Goal: Information Seeking & Learning: Learn about a topic

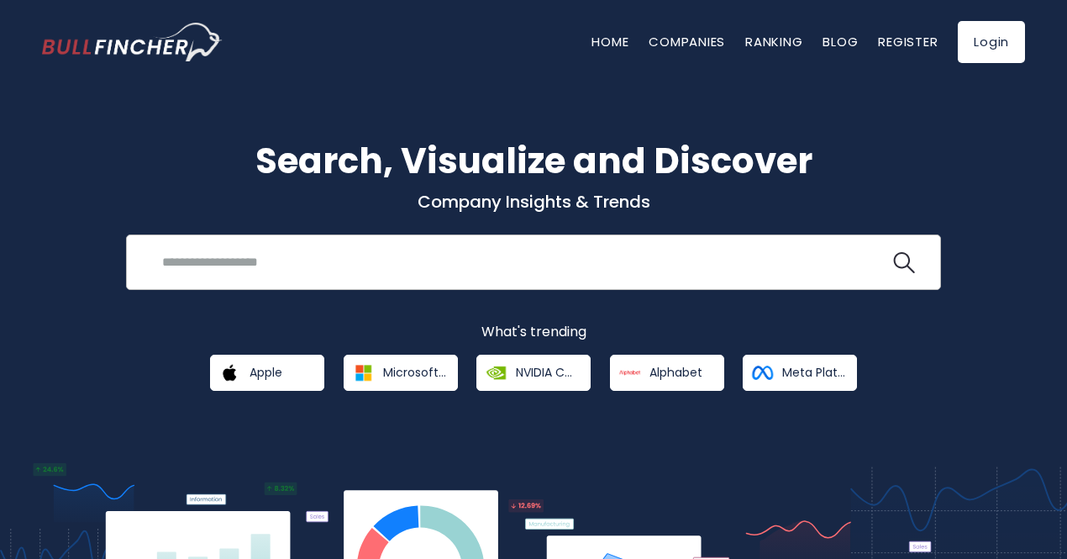
click at [524, 262] on input "search" at bounding box center [521, 261] width 738 height 31
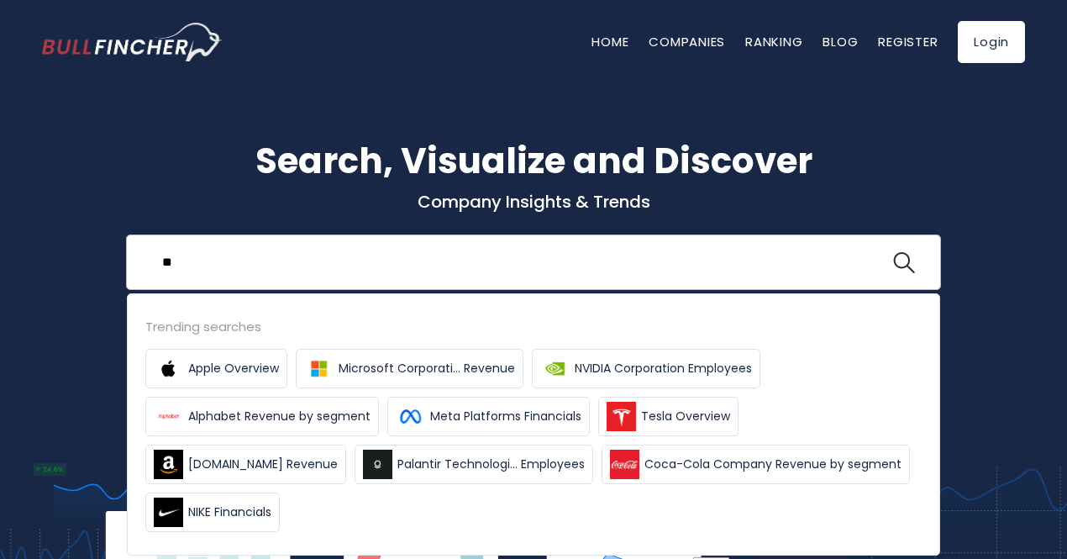
type input "*"
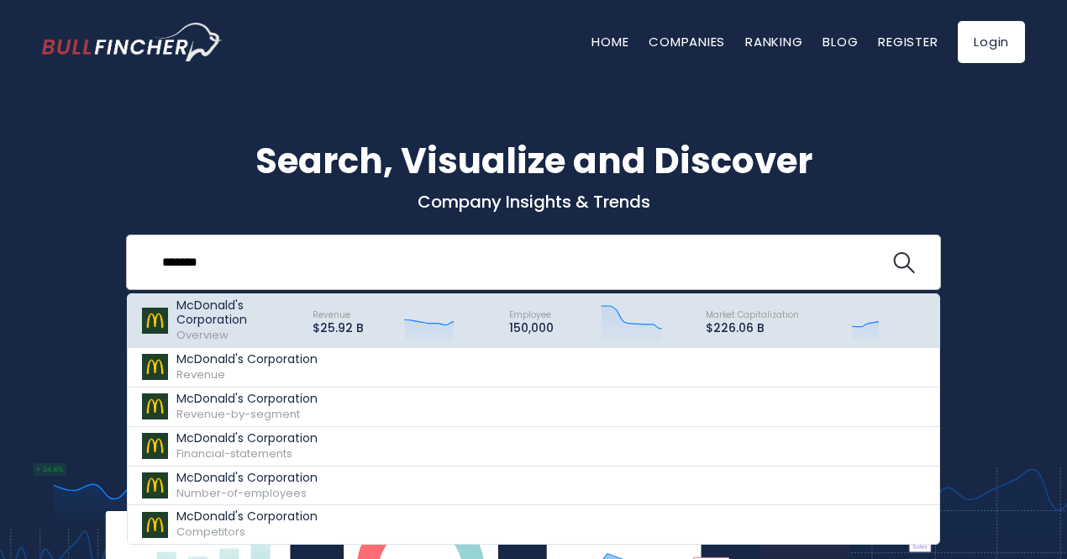
type input "*******"
click at [207, 316] on p "McDonald's Corporation" at bounding box center [236, 312] width 121 height 29
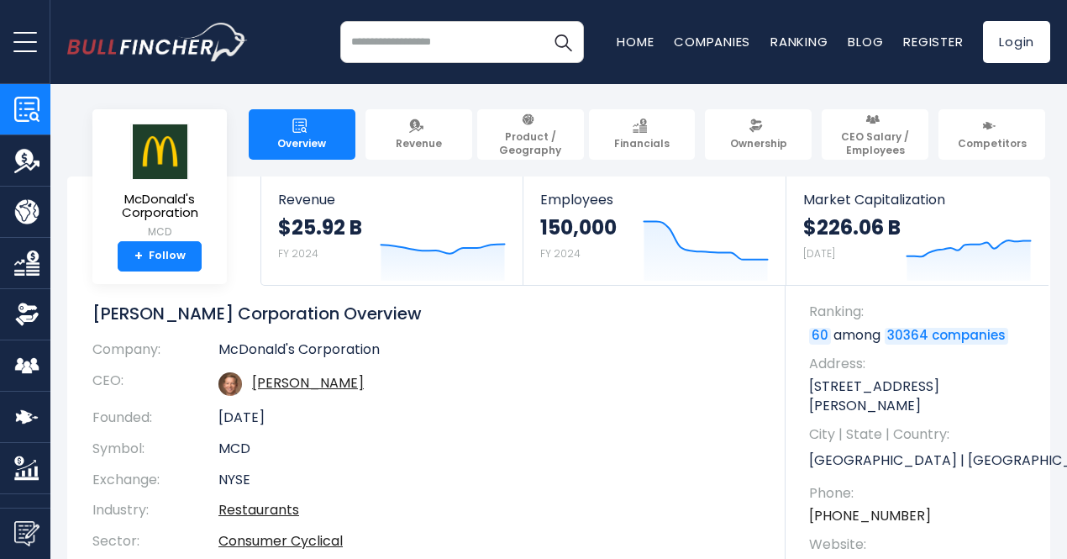
drag, startPoint x: 265, startPoint y: 346, endPoint x: 444, endPoint y: 502, distance: 237.6
click at [444, 502] on tbody "Company: McDonald's Corporation CEO: Christopher J. Kempczinski Founded: May 15…" at bounding box center [426, 478] width 668 height 275
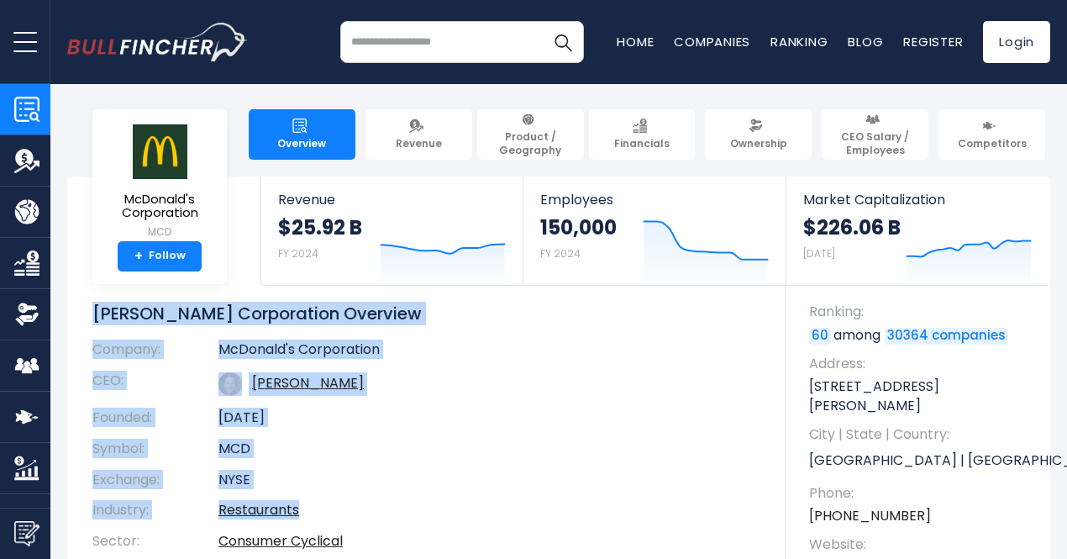
drag, startPoint x: 444, startPoint y: 502, endPoint x: 82, endPoint y: 322, distance: 403.5
click at [92, 322] on div "McDonald's Corporation Overview Company: McDonald's Corporation CEO: Christophe…" at bounding box center [438, 458] width 693 height 313
click at [92, 322] on h1 "McDonald's Corporation Overview" at bounding box center [426, 313] width 668 height 22
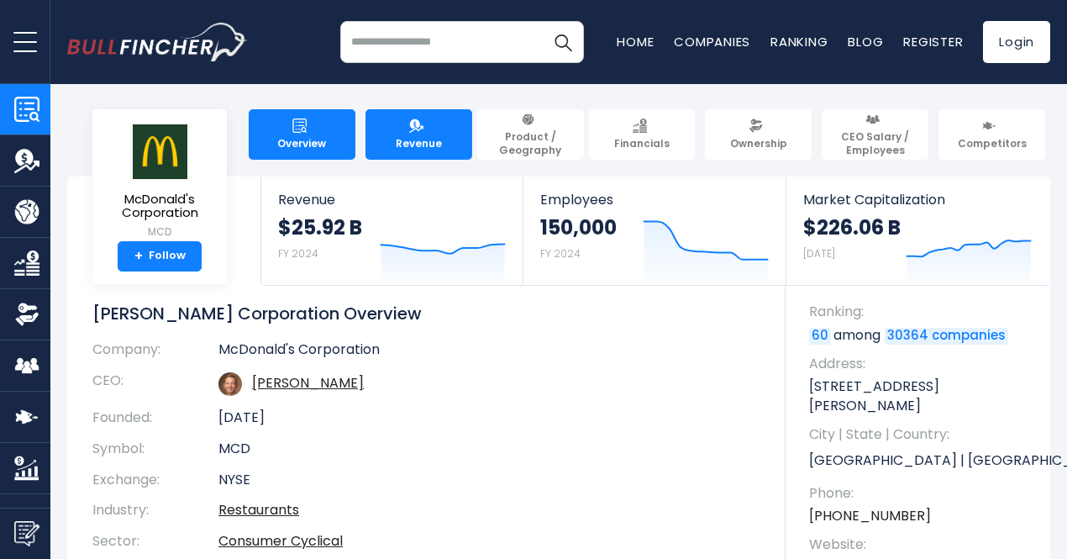
click at [427, 137] on span "Revenue" at bounding box center [419, 143] width 46 height 13
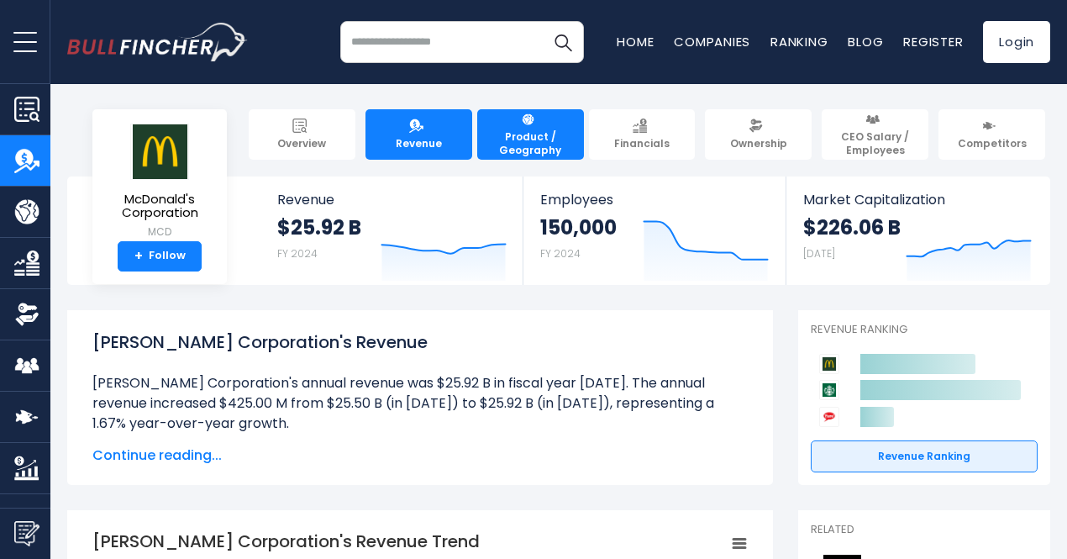
click at [509, 154] on link "Product / Geography" at bounding box center [530, 134] width 107 height 50
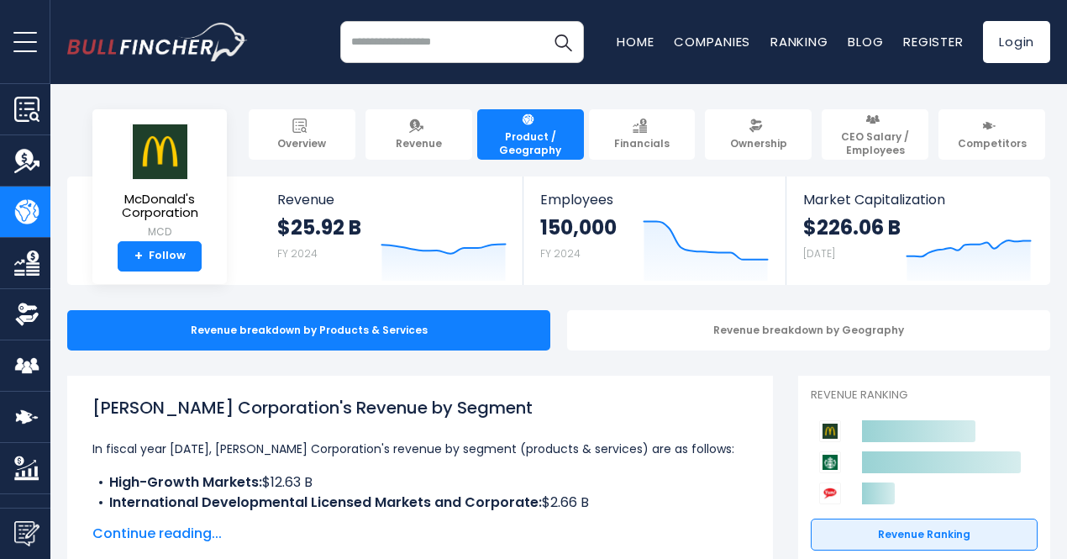
click at [775, 167] on body "Overview Revenue Product / Geography" at bounding box center [533, 279] width 1067 height 559
